Goal: Navigation & Orientation: Go to known website

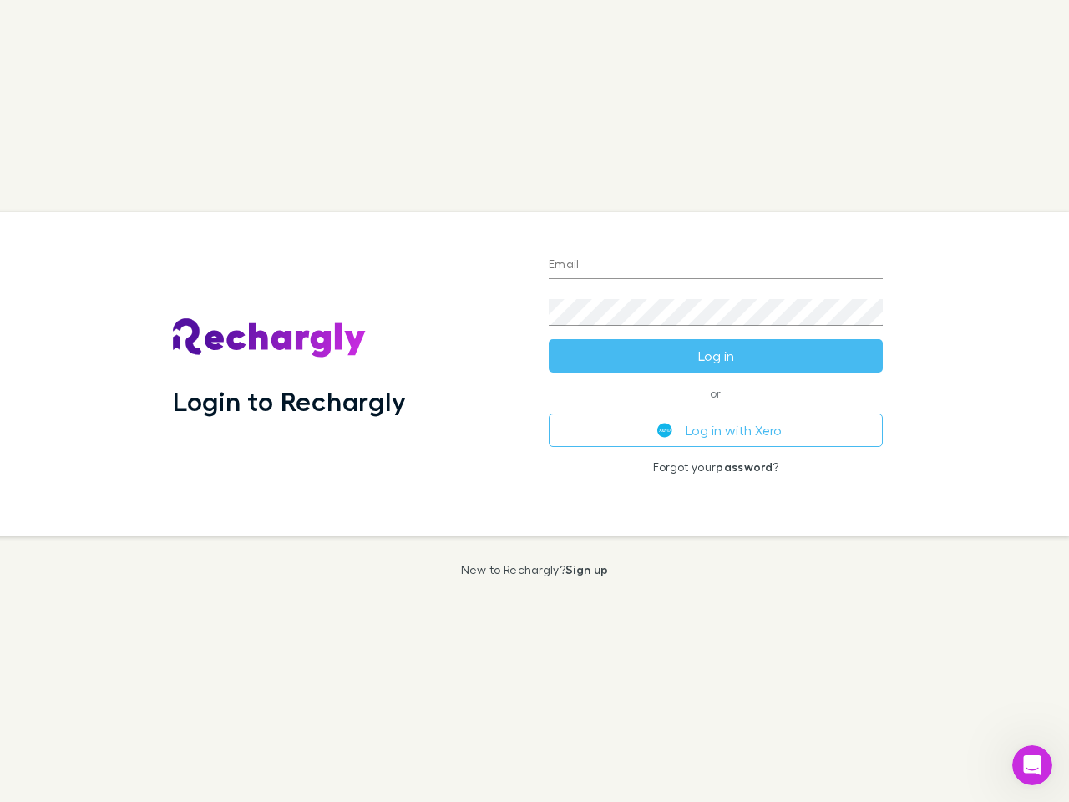
click at [535, 401] on div "Login to Rechargly" at bounding box center [348, 374] width 376 height 324
click at [716, 266] on input "Email" at bounding box center [716, 265] width 334 height 27
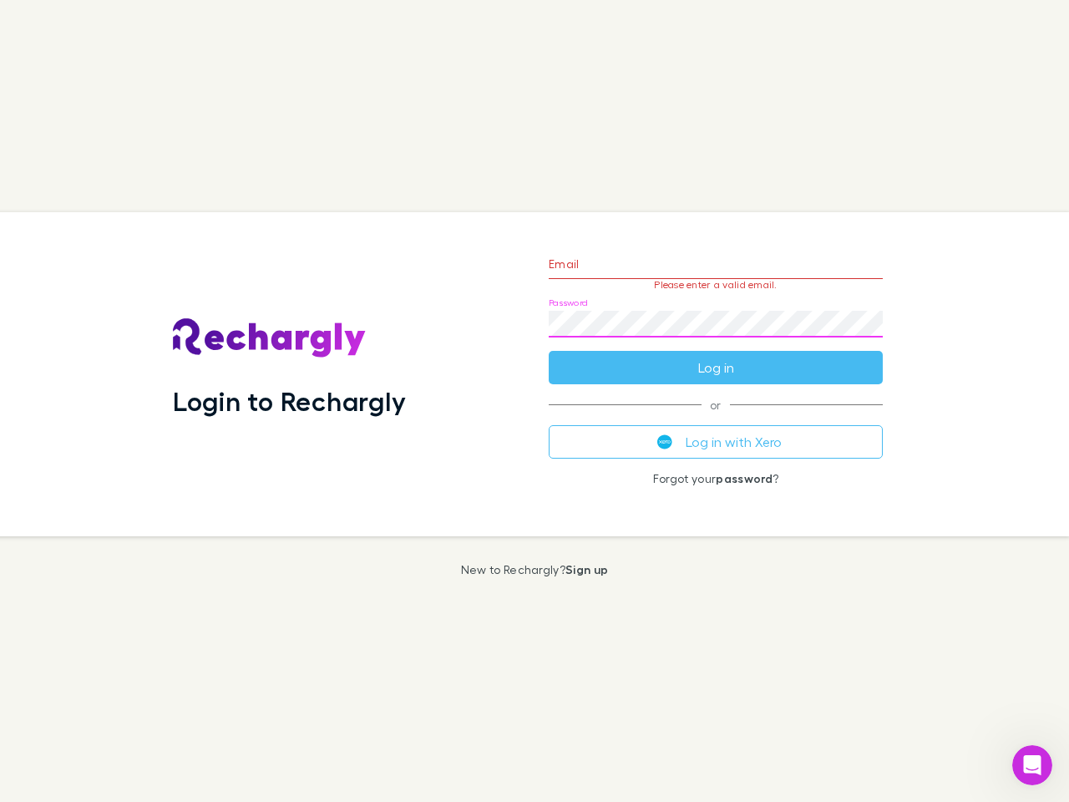
click at [716, 356] on form "Email Please enter a valid email. Password Log in" at bounding box center [716, 311] width 334 height 145
click at [716, 430] on div "Email Please enter a valid email. Password Log in or Log in with Xero Forgot yo…" at bounding box center [715, 374] width 361 height 324
